Goal: Transaction & Acquisition: Obtain resource

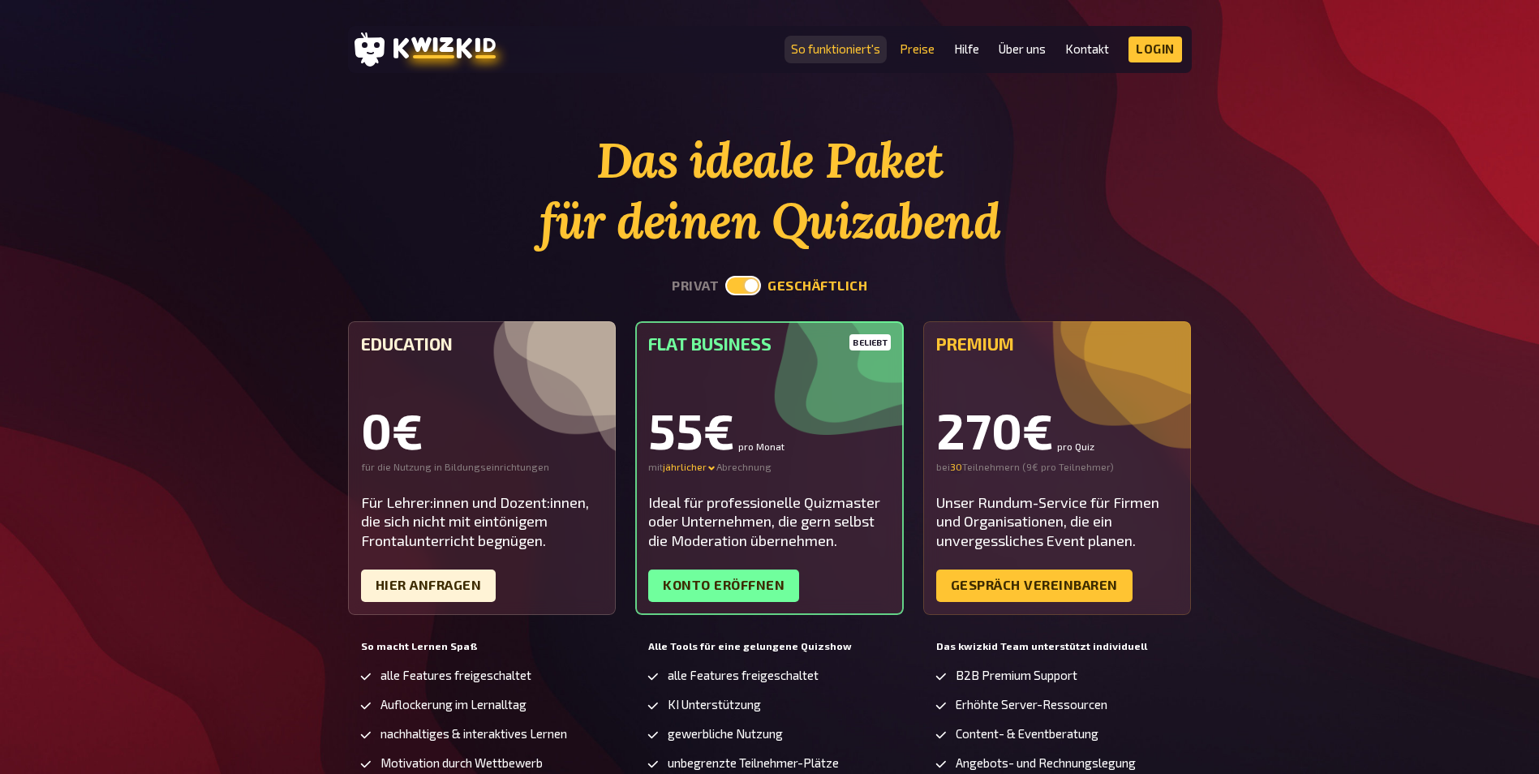
click at [829, 49] on link "So funktioniert's" at bounding box center [835, 49] width 89 height 14
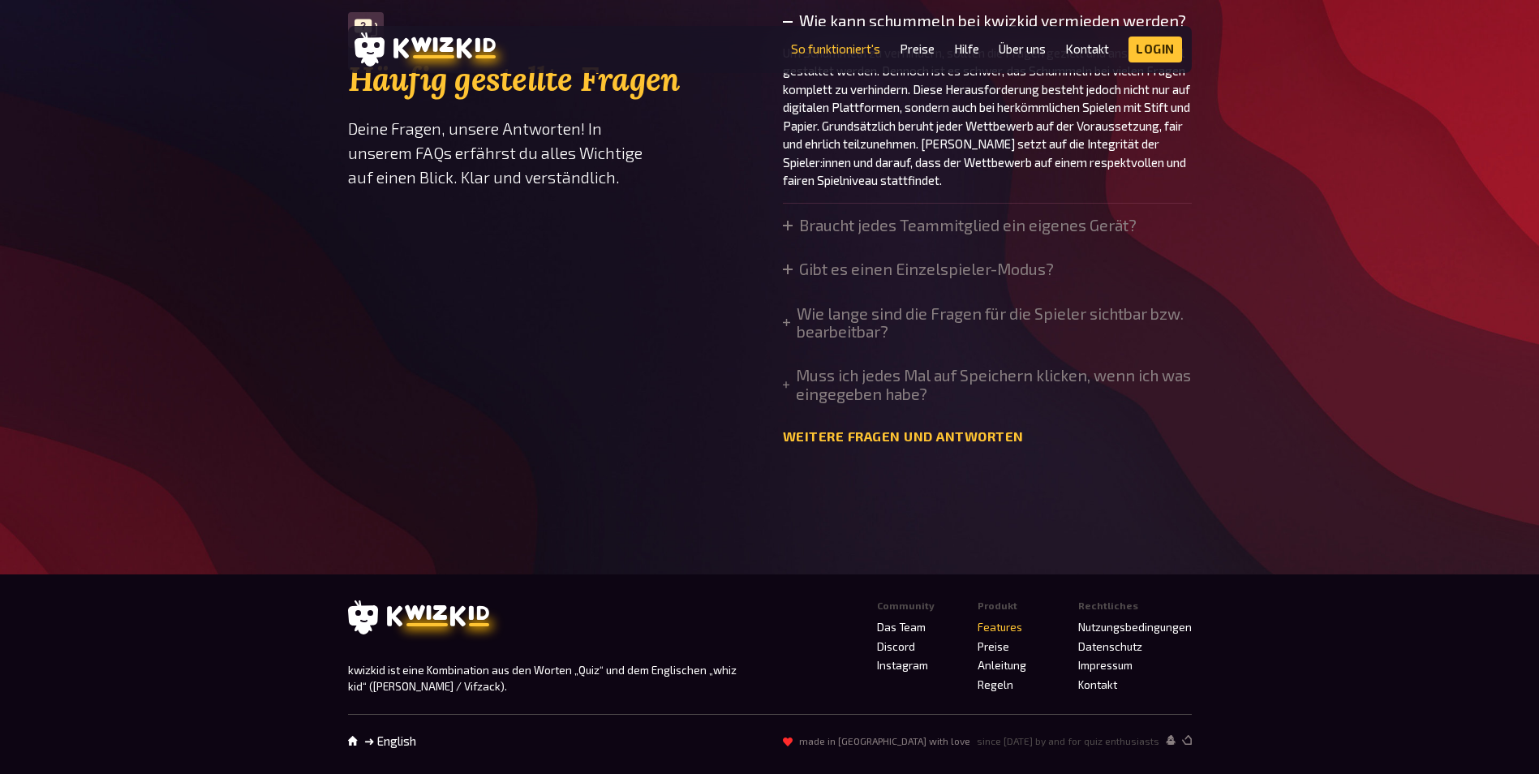
scroll to position [5416, 0]
click at [832, 234] on summary "Braucht jedes Teammitglied ein eigenes Gerät?" at bounding box center [960, 226] width 354 height 18
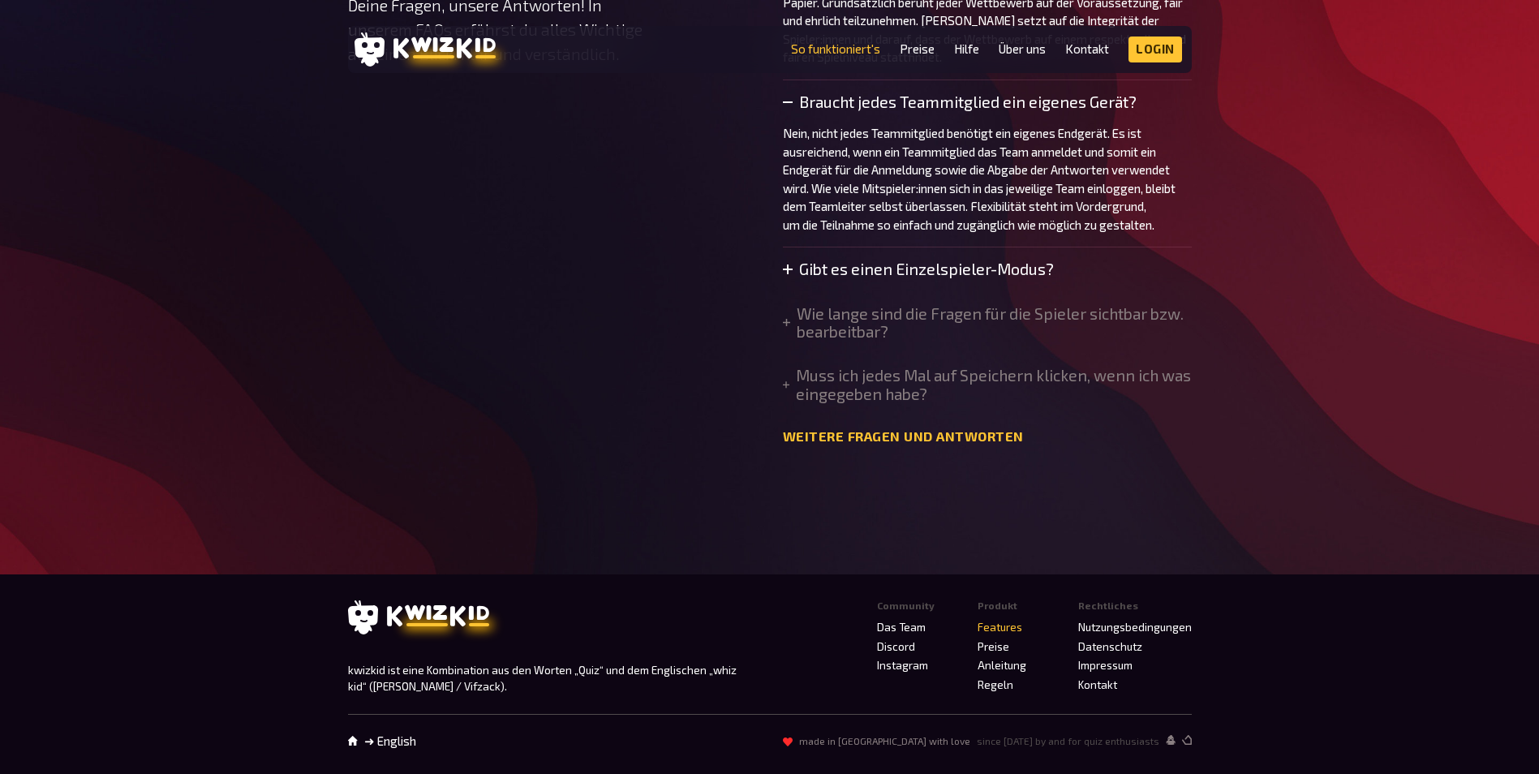
click at [1004, 278] on summary "Gibt es einen Einzelspieler-Modus?" at bounding box center [918, 269] width 271 height 18
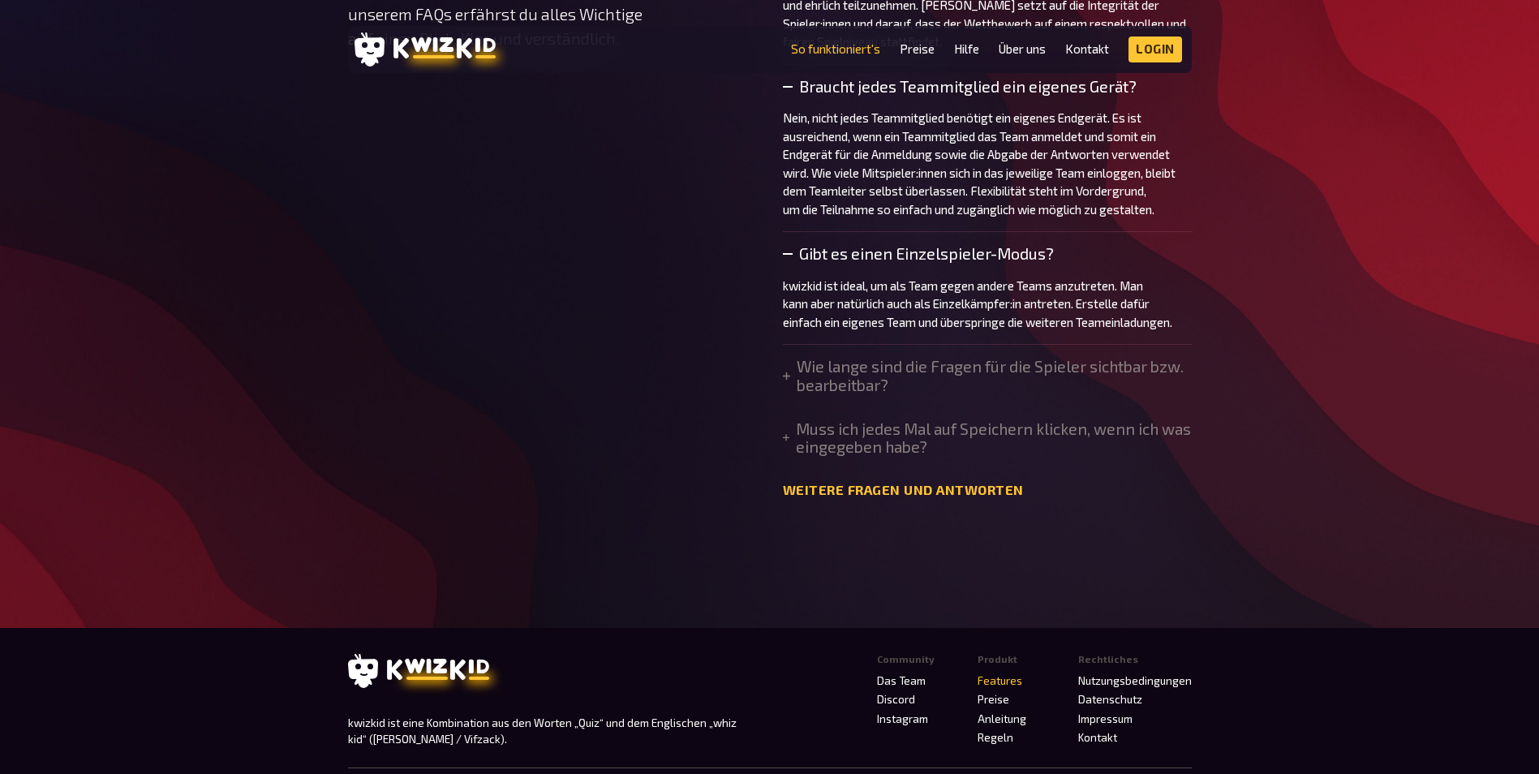
scroll to position [5578, 0]
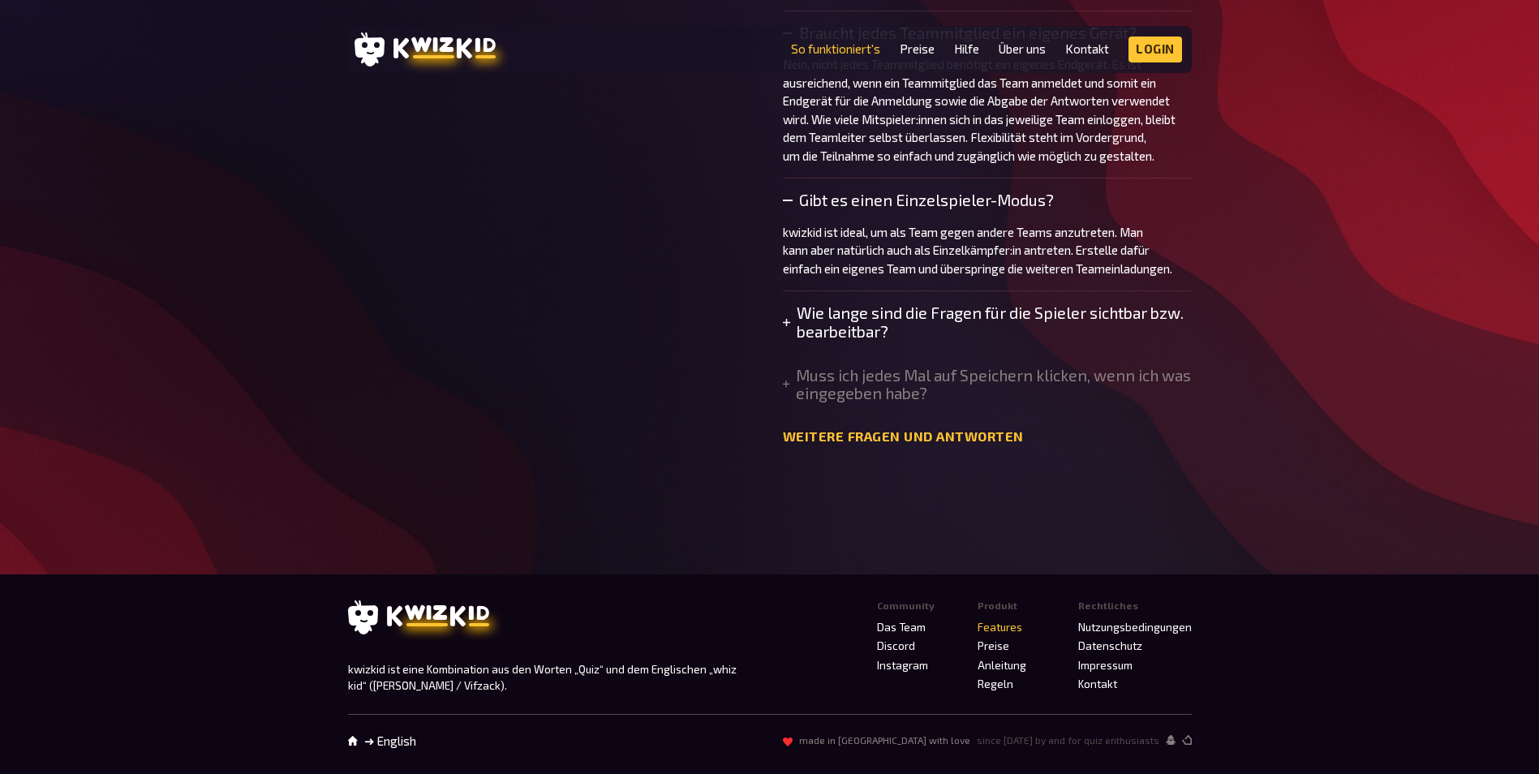
click at [1005, 341] on summary "Wie lange sind die Fragen für die Spieler sichtbar bzw. bearbeitbar?" at bounding box center [987, 322] width 409 height 37
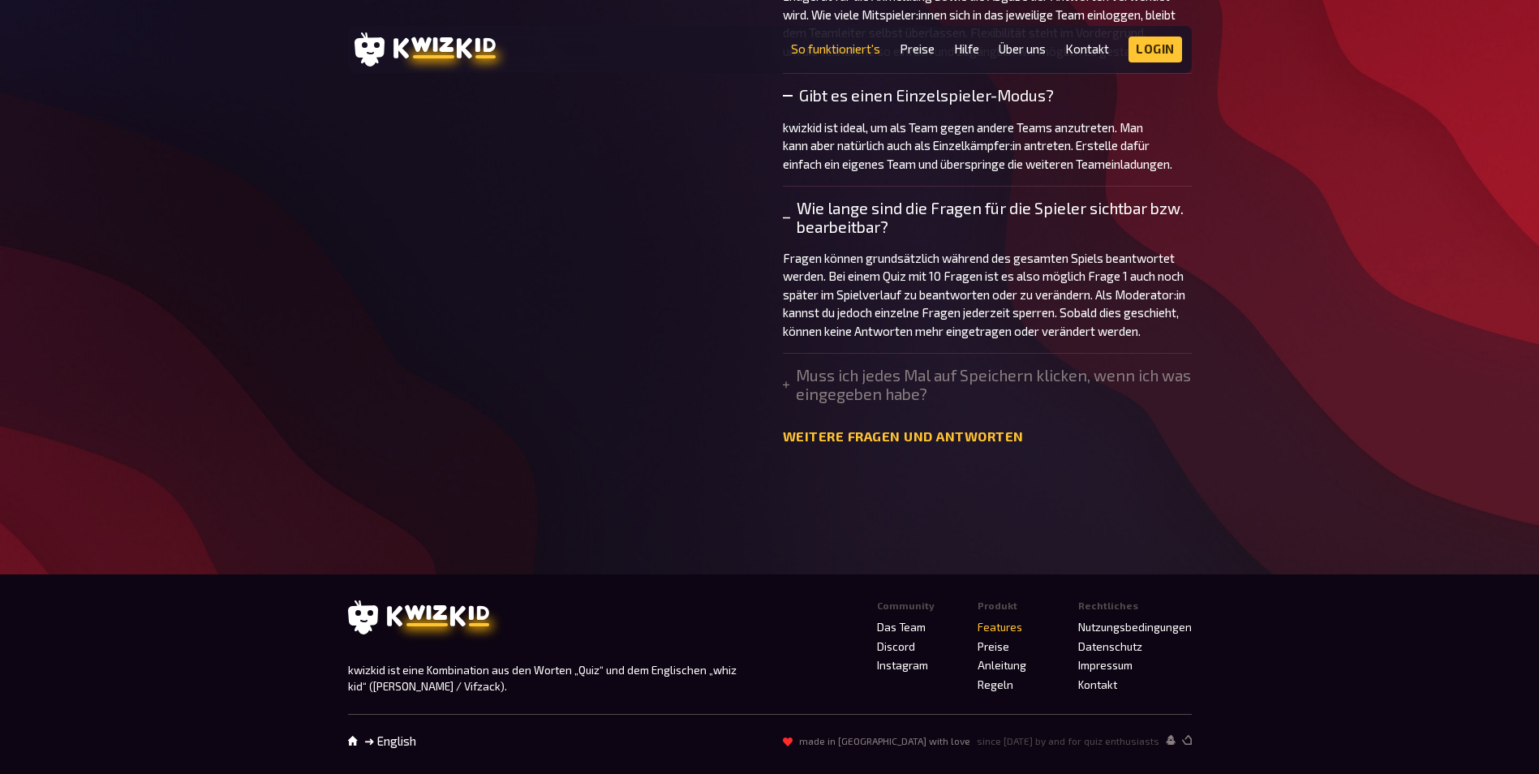
scroll to position [5821, 0]
click at [819, 403] on summary "Muss ich jedes Mal auf Speichern klicken, wenn ich was eingegeben habe?" at bounding box center [987, 385] width 409 height 37
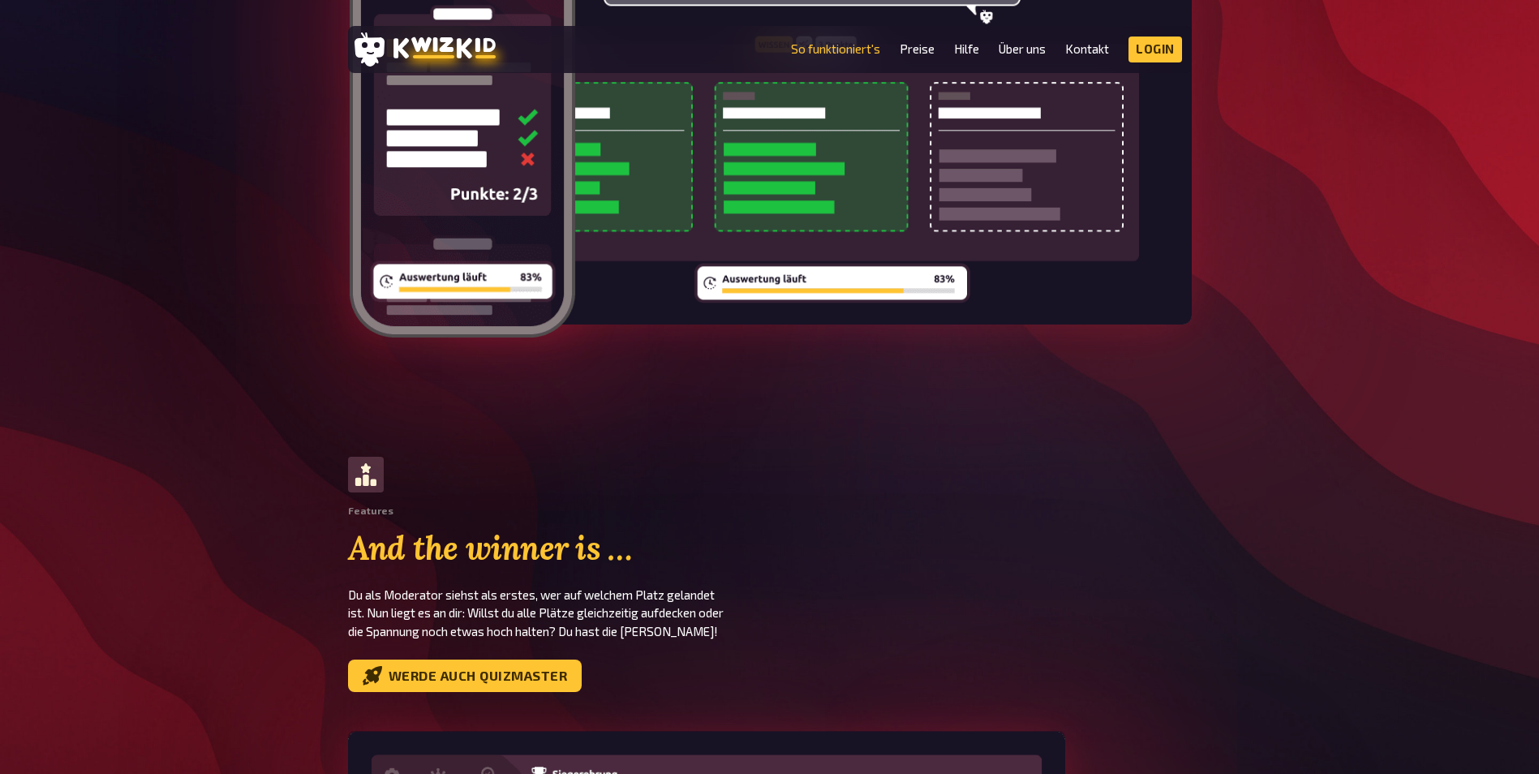
scroll to position [3609, 0]
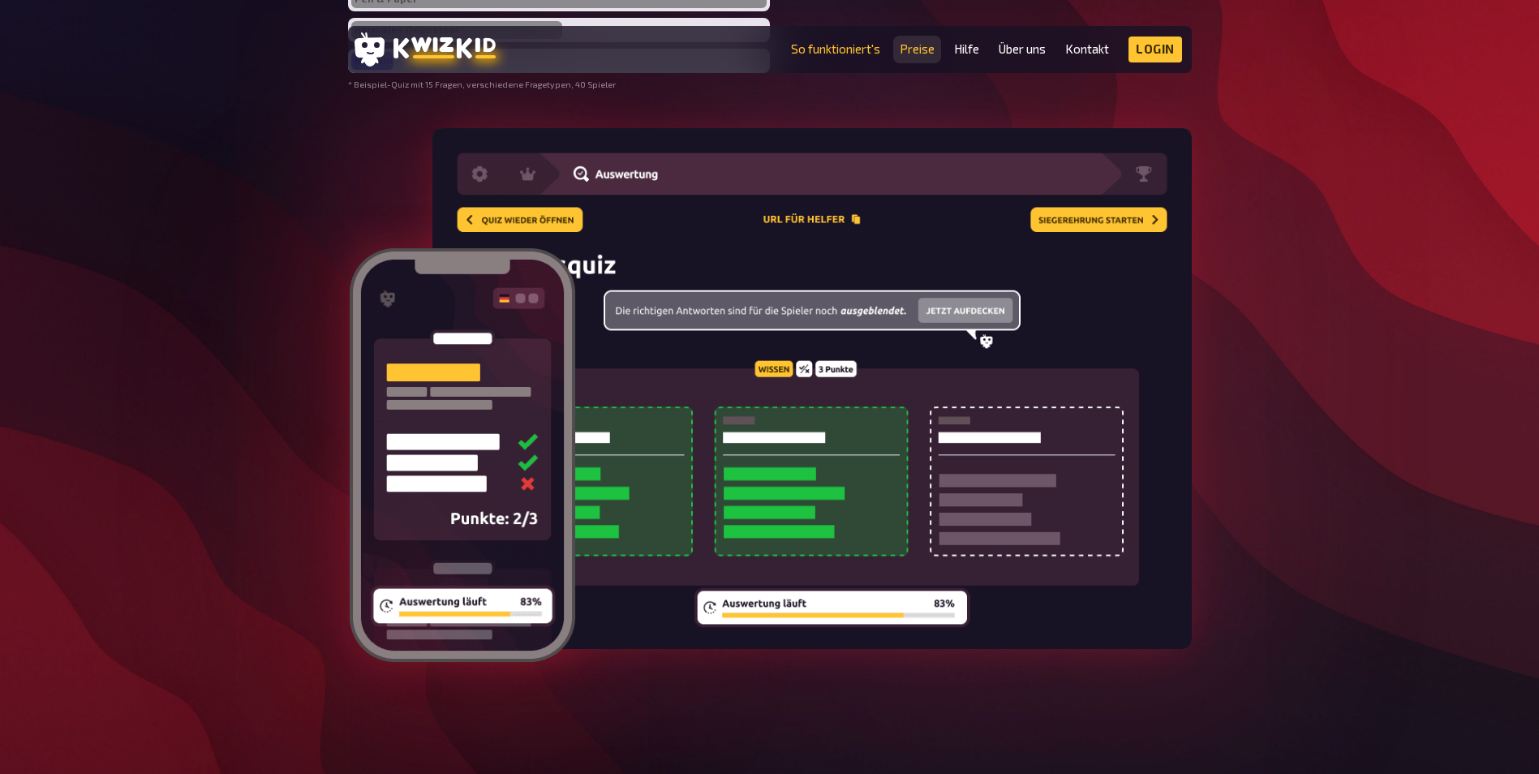
click at [913, 46] on link "Preise" at bounding box center [917, 49] width 35 height 14
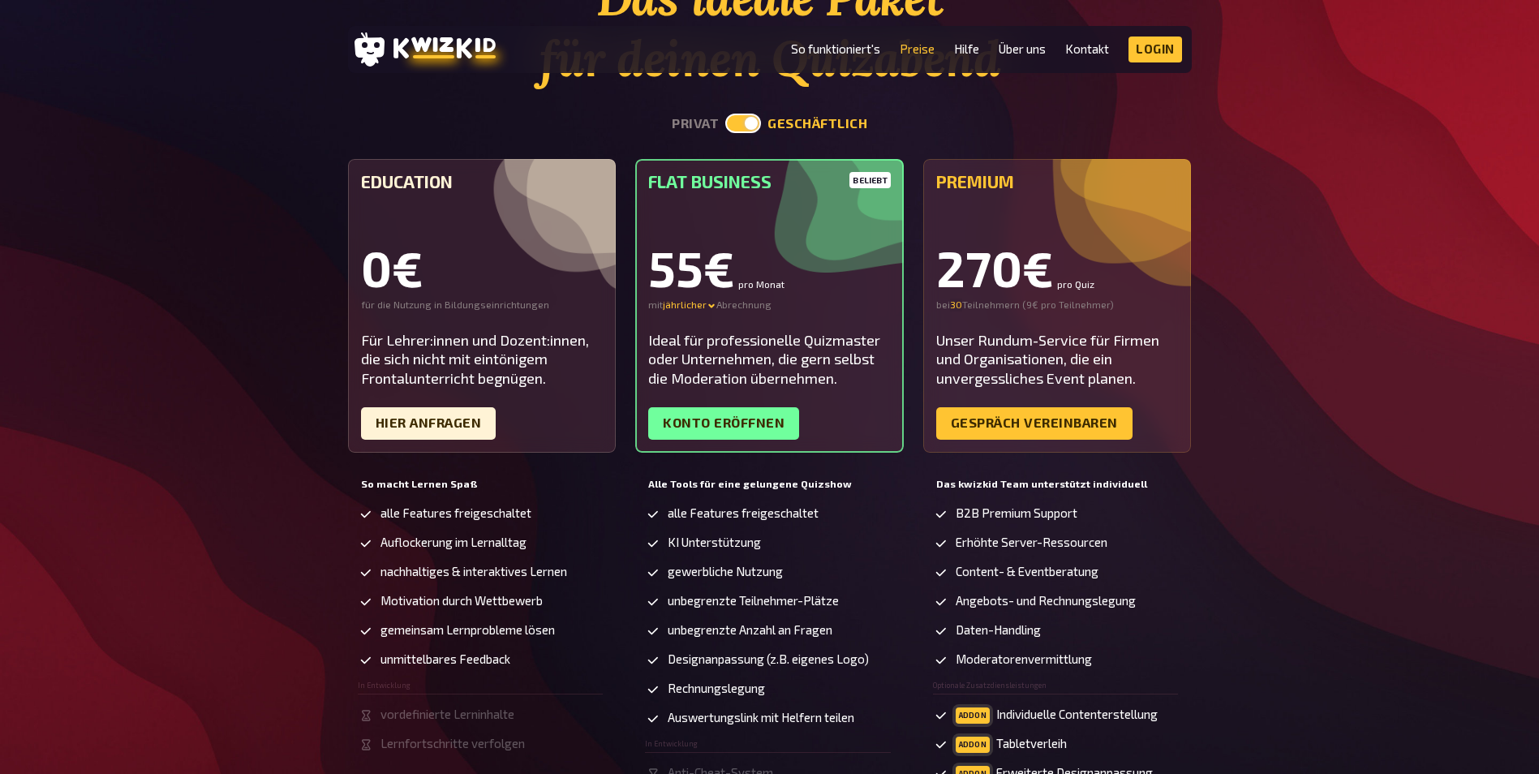
scroll to position [81, 0]
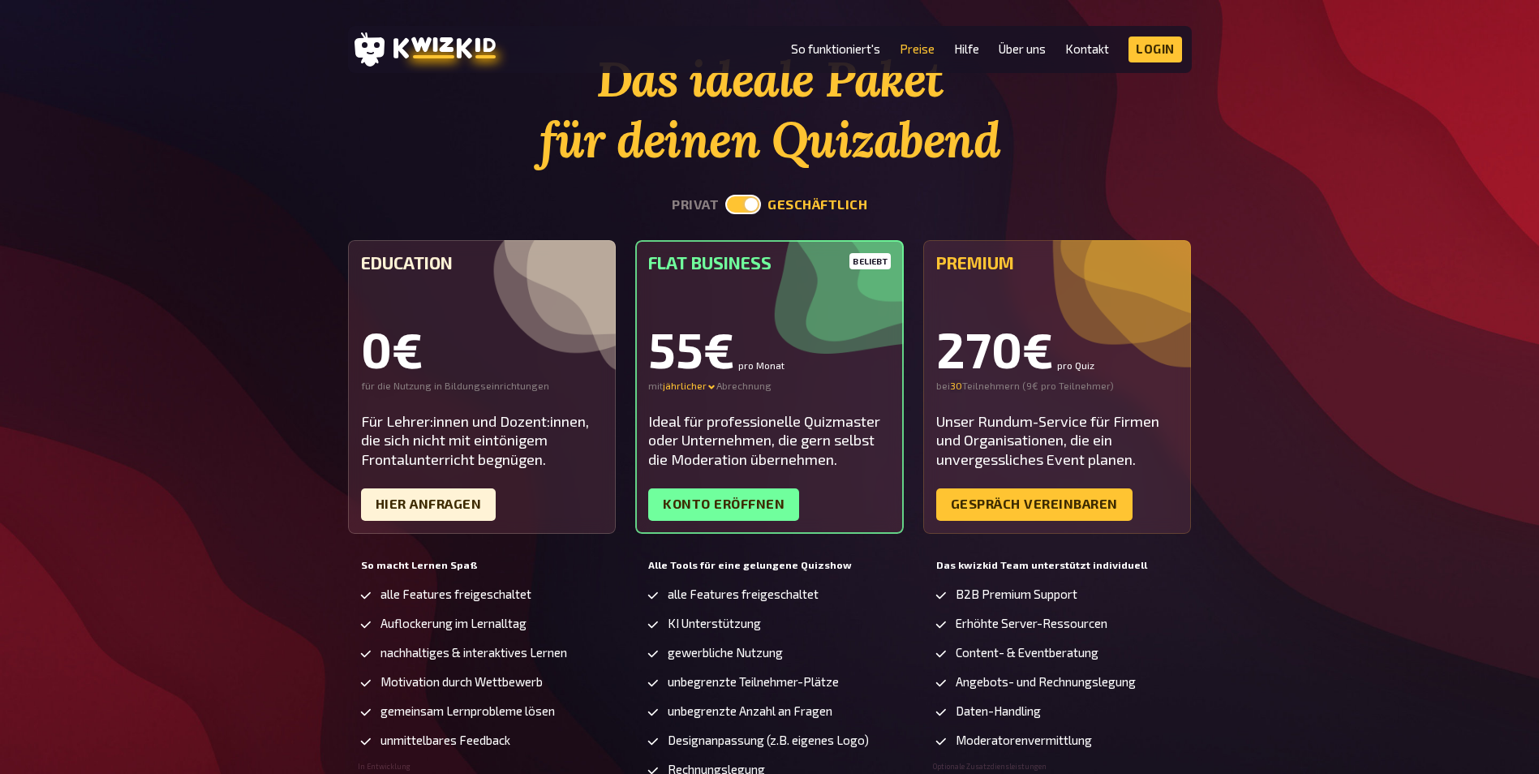
click at [414, 260] on h5 "Education" at bounding box center [482, 262] width 243 height 19
click at [475, 431] on div "Für Lehrer:innen und Dozent:innen, die sich nicht mit eintönigem Frontalunterri…" at bounding box center [482, 440] width 243 height 57
drag, startPoint x: 475, startPoint y: 431, endPoint x: 472, endPoint y: 449, distance: 18.1
click at [472, 449] on div "Für Lehrer:innen und Dozent:innen, die sich nicht mit eintönigem Frontalunterri…" at bounding box center [482, 440] width 243 height 57
click at [444, 489] on link "Hier Anfragen" at bounding box center [428, 504] width 135 height 32
